Goal: Task Accomplishment & Management: Use online tool/utility

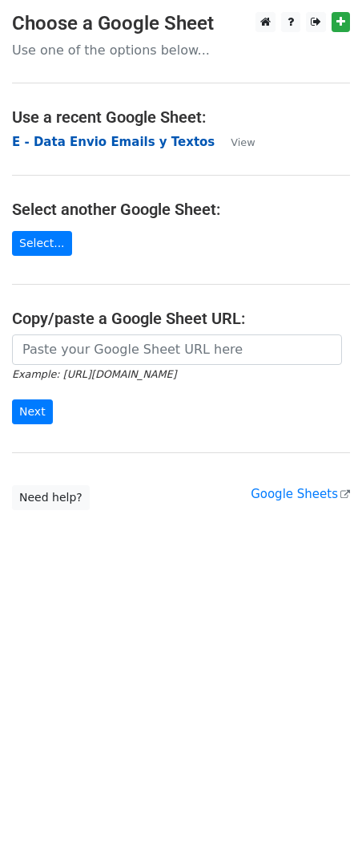
click at [72, 139] on strong "E - Data Envio Emails y Textos" at bounding box center [113, 142] width 203 height 14
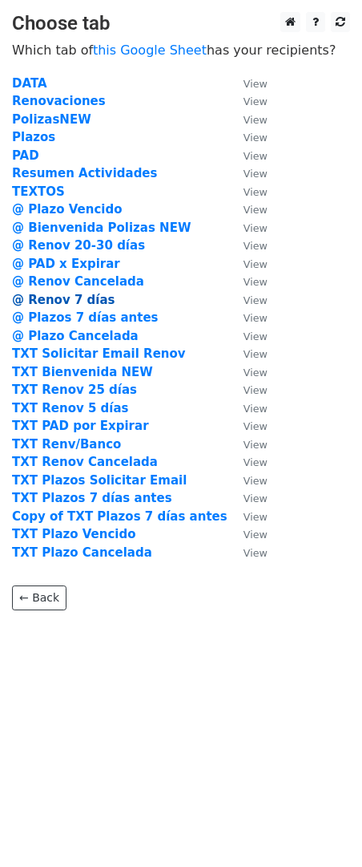
click at [95, 295] on strong "@ Renov 7 días" at bounding box center [63, 300] width 103 height 14
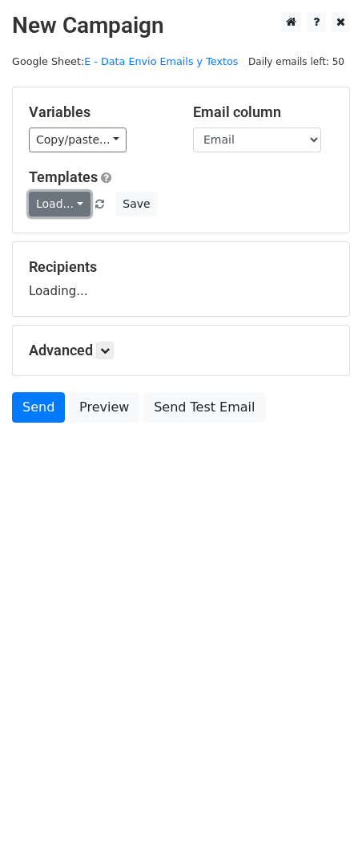
click at [53, 207] on link "Load..." at bounding box center [60, 204] width 62 height 25
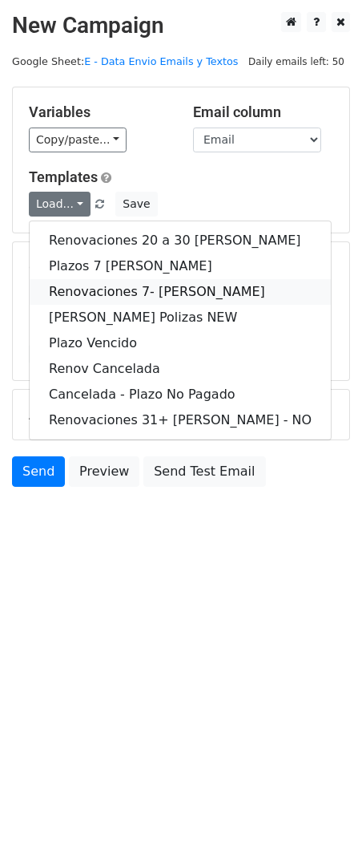
click at [158, 289] on link "Renovaciones 7- días" at bounding box center [180, 292] width 301 height 26
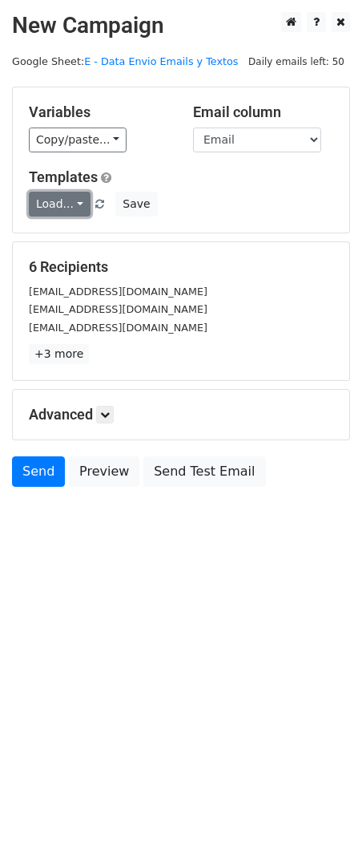
click at [63, 198] on link "Load..." at bounding box center [60, 204] width 62 height 25
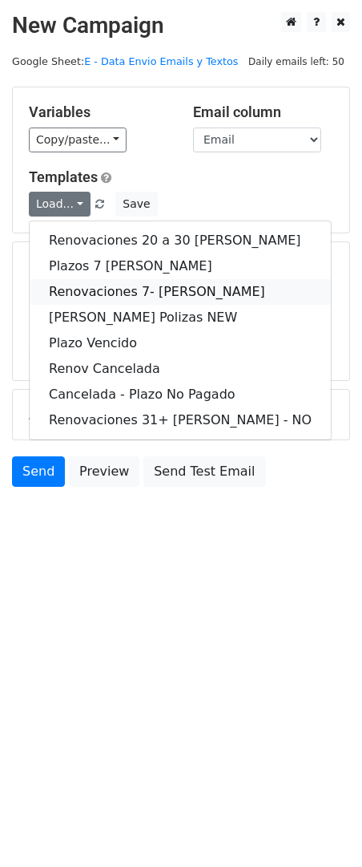
click at [147, 290] on link "Renovaciones 7- días" at bounding box center [180, 292] width 301 height 26
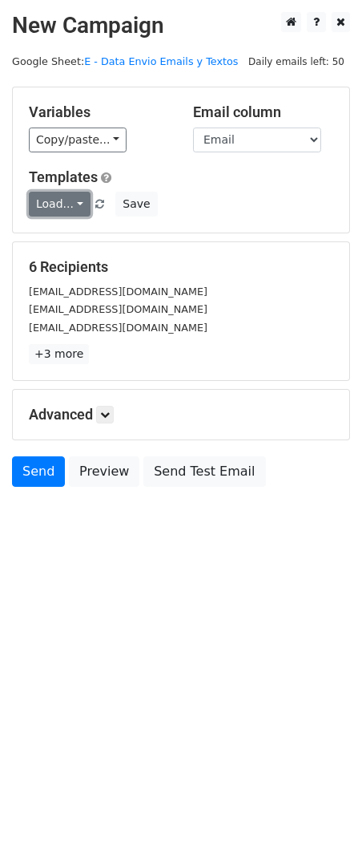
click at [54, 200] on link "Load..." at bounding box center [60, 204] width 62 height 25
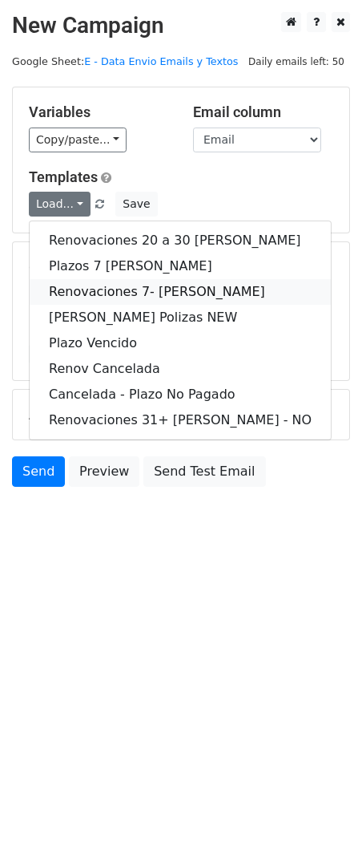
click at [142, 289] on link "Renovaciones 7- días" at bounding box center [180, 292] width 301 height 26
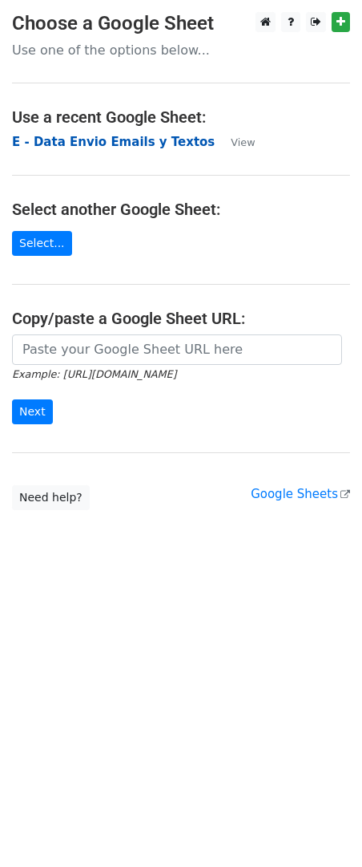
click at [125, 140] on strong "E - Data Envio Emails y Textos" at bounding box center [113, 142] width 203 height 14
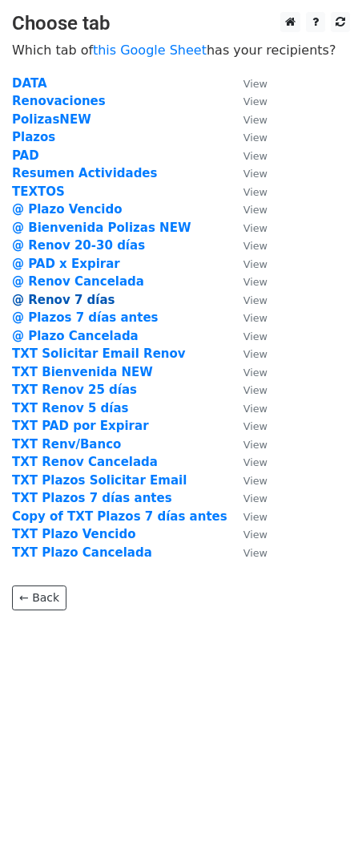
click at [90, 298] on strong "@ Renov 7 días" at bounding box center [63, 300] width 103 height 14
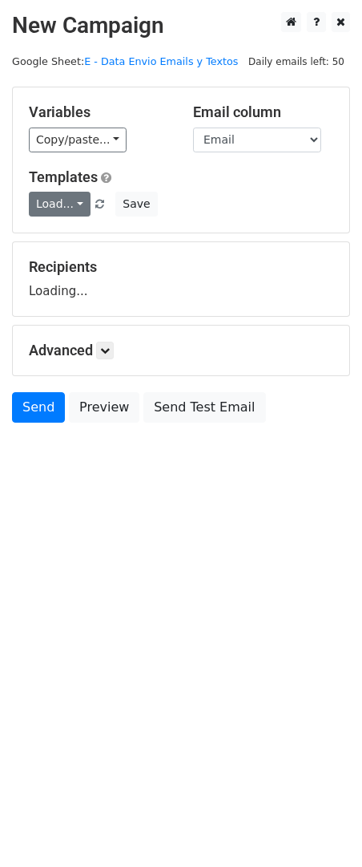
click at [69, 208] on link "Load..." at bounding box center [60, 204] width 62 height 25
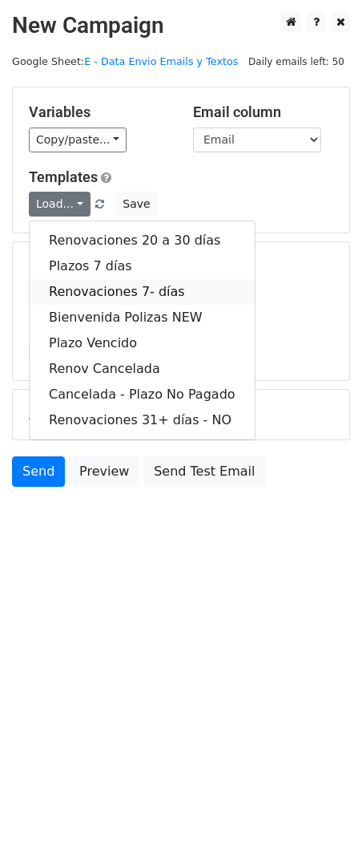
click at [163, 290] on link "Renovaciones 7- días" at bounding box center [142, 292] width 225 height 26
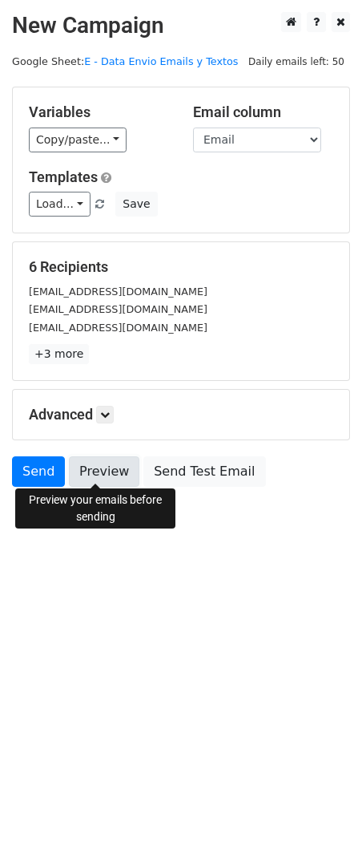
click at [99, 476] on link "Preview" at bounding box center [104, 471] width 71 height 30
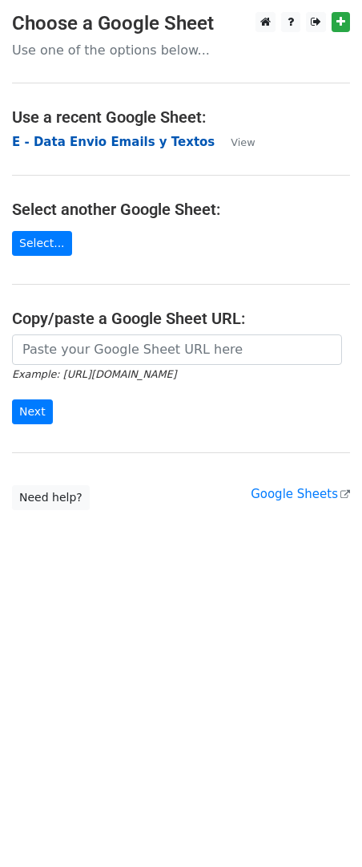
click at [89, 140] on strong "E - Data Envio Emails y Textos" at bounding box center [113, 142] width 203 height 14
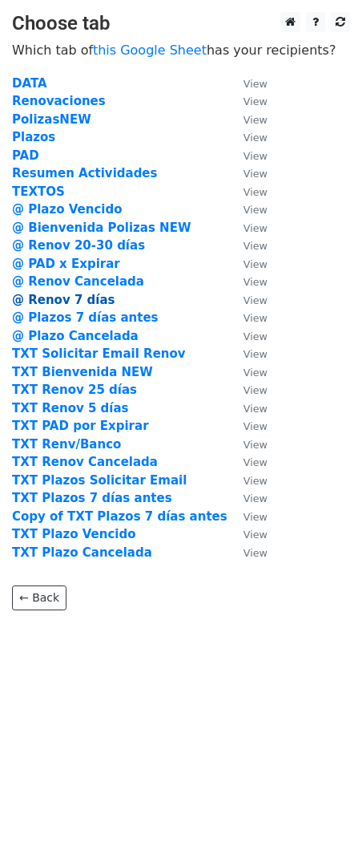
click at [95, 297] on strong "@ Renov 7 días" at bounding box center [63, 300] width 103 height 14
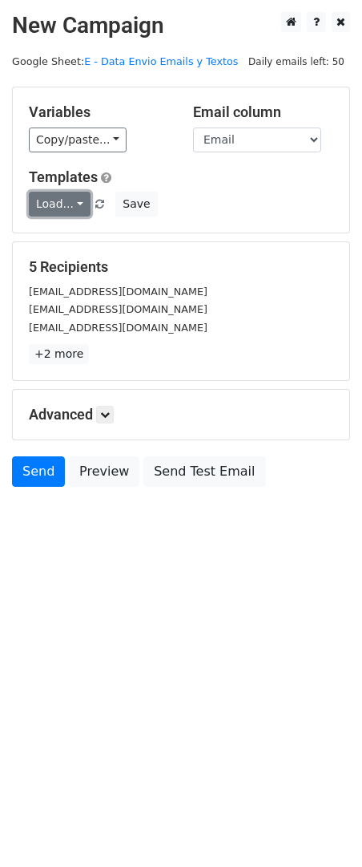
click at [72, 210] on link "Load..." at bounding box center [60, 204] width 62 height 25
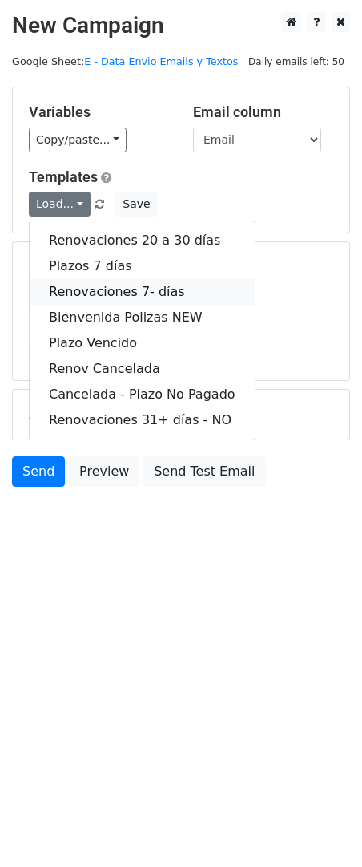
click at [123, 289] on link "Renovaciones 7- días" at bounding box center [142, 292] width 225 height 26
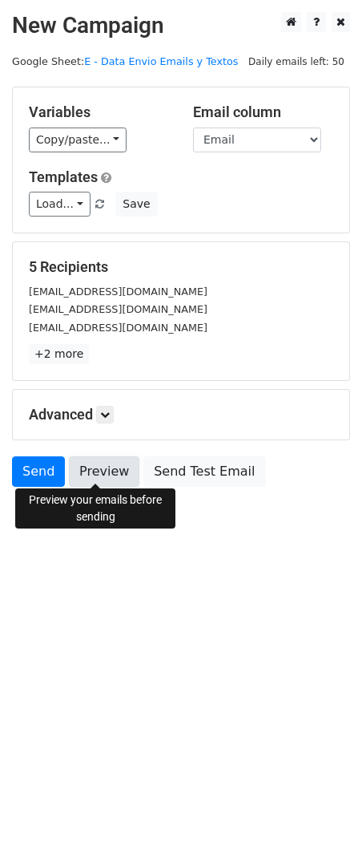
click at [108, 459] on link "Preview" at bounding box center [104, 471] width 71 height 30
